Goal: Task Accomplishment & Management: Manage account settings

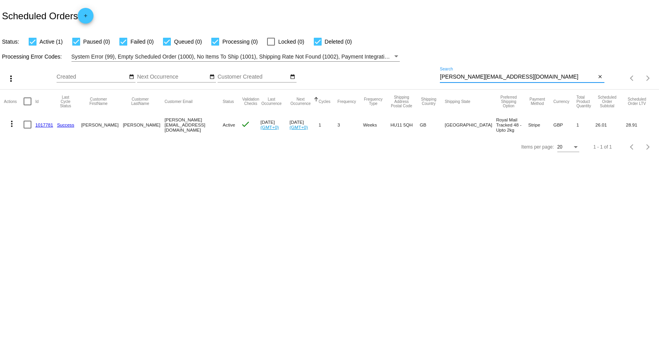
click at [524, 76] on input "[PERSON_NAME][EMAIL_ADDRESS][DOMAIN_NAME]" at bounding box center [518, 77] width 156 height 6
drag, startPoint x: 461, startPoint y: 77, endPoint x: 431, endPoint y: 72, distance: 31.0
click at [431, 72] on div "more_vert Oct Jan Feb Mar [DATE]" at bounding box center [329, 76] width 659 height 28
paste input "[EMAIL_ADDRESS]"
type input "[EMAIL_ADDRESS][DOMAIN_NAME]"
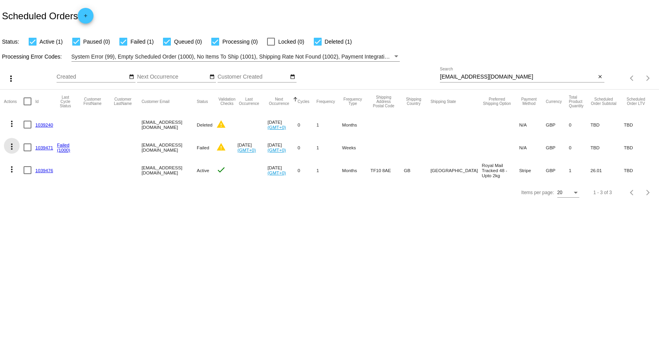
click at [9, 147] on mat-icon "more_vert" at bounding box center [11, 146] width 9 height 9
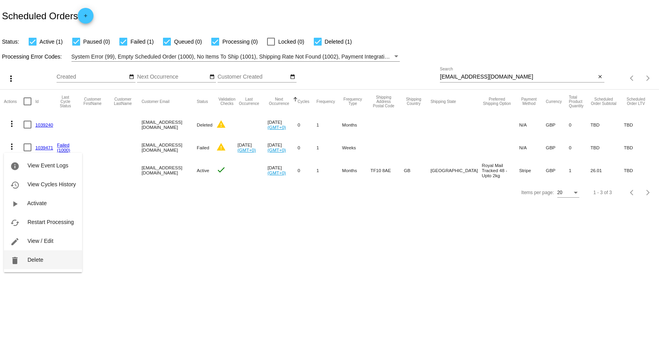
click at [30, 259] on span "Delete" at bounding box center [35, 259] width 16 height 6
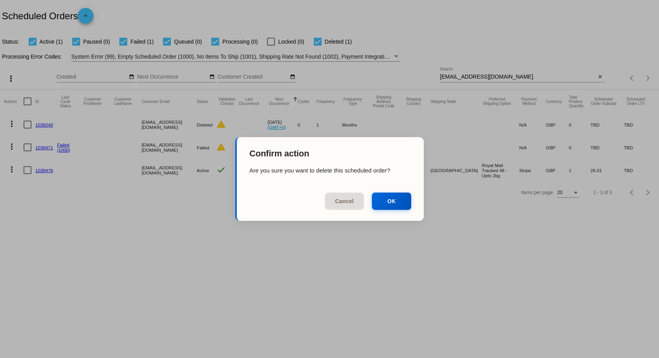
click at [158, 243] on div at bounding box center [329, 179] width 659 height 358
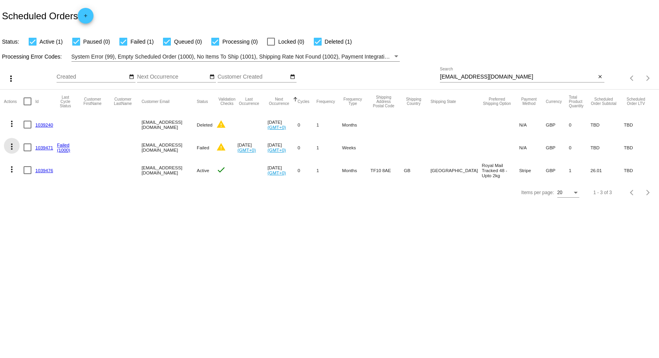
click at [10, 149] on mat-icon "more_vert" at bounding box center [11, 146] width 9 height 9
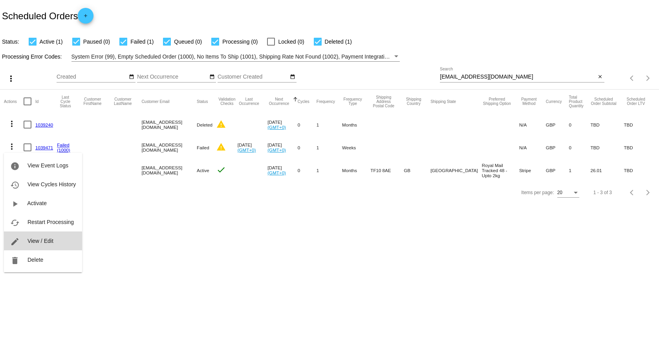
click at [42, 241] on span "View / Edit" at bounding box center [40, 241] width 26 height 6
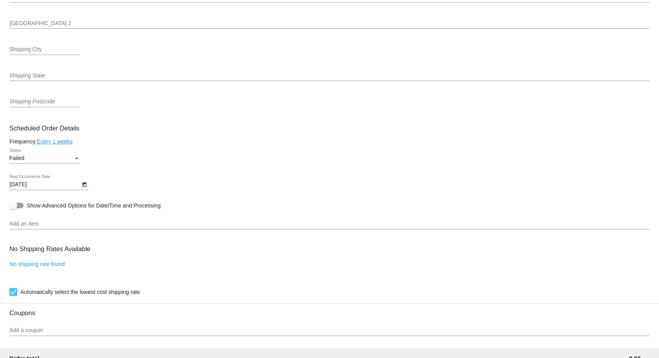
scroll to position [353, 0]
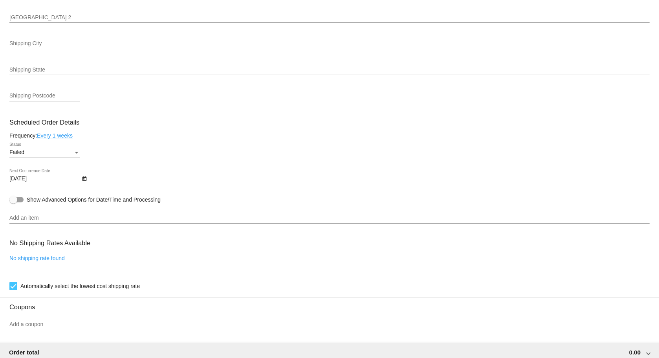
click at [76, 150] on div "Status" at bounding box center [76, 152] width 7 height 6
click at [270, 133] on div at bounding box center [329, 179] width 659 height 358
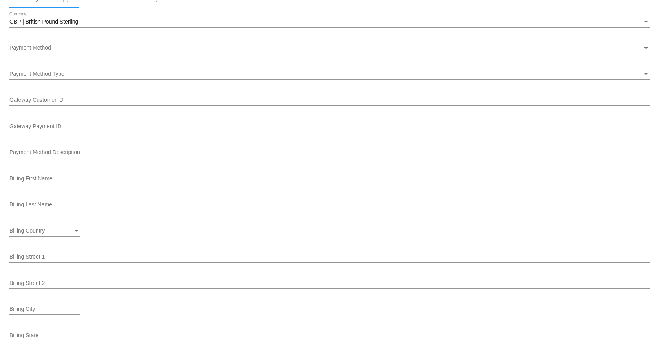
scroll to position [746, 0]
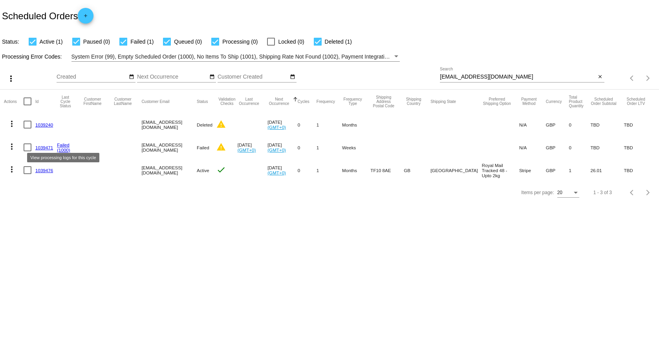
click at [16, 145] on mat-icon "more_vert" at bounding box center [11, 146] width 9 height 9
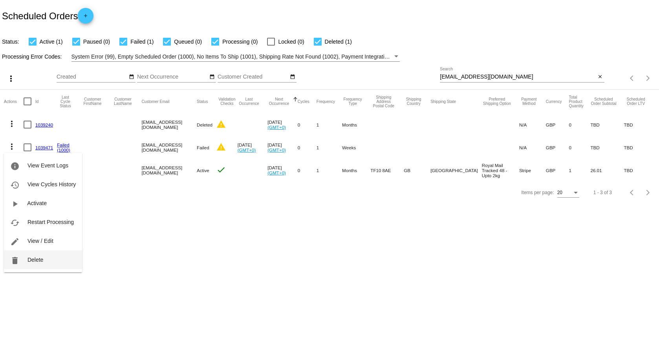
click at [38, 258] on span "Delete" at bounding box center [35, 259] width 16 height 6
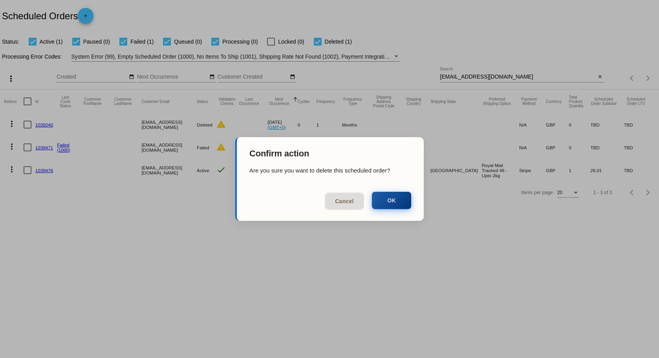
click at [384, 201] on button "OK" at bounding box center [391, 200] width 39 height 17
